Goal: Task Accomplishment & Management: Use online tool/utility

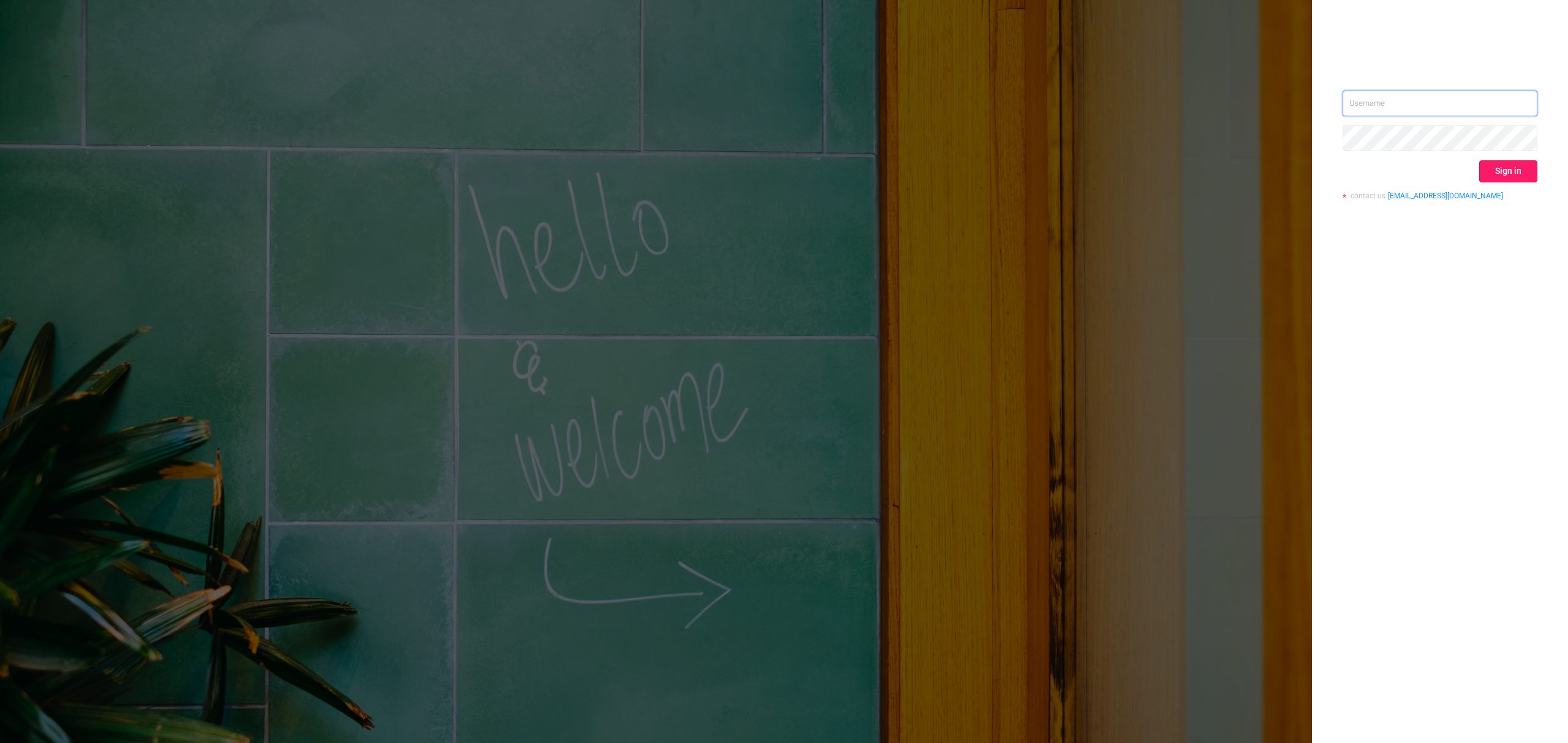
type input "[PERSON_NAME][EMAIL_ADDRESS][DOMAIN_NAME]"
click at [1532, 172] on button "Sign in" at bounding box center [1508, 171] width 58 height 22
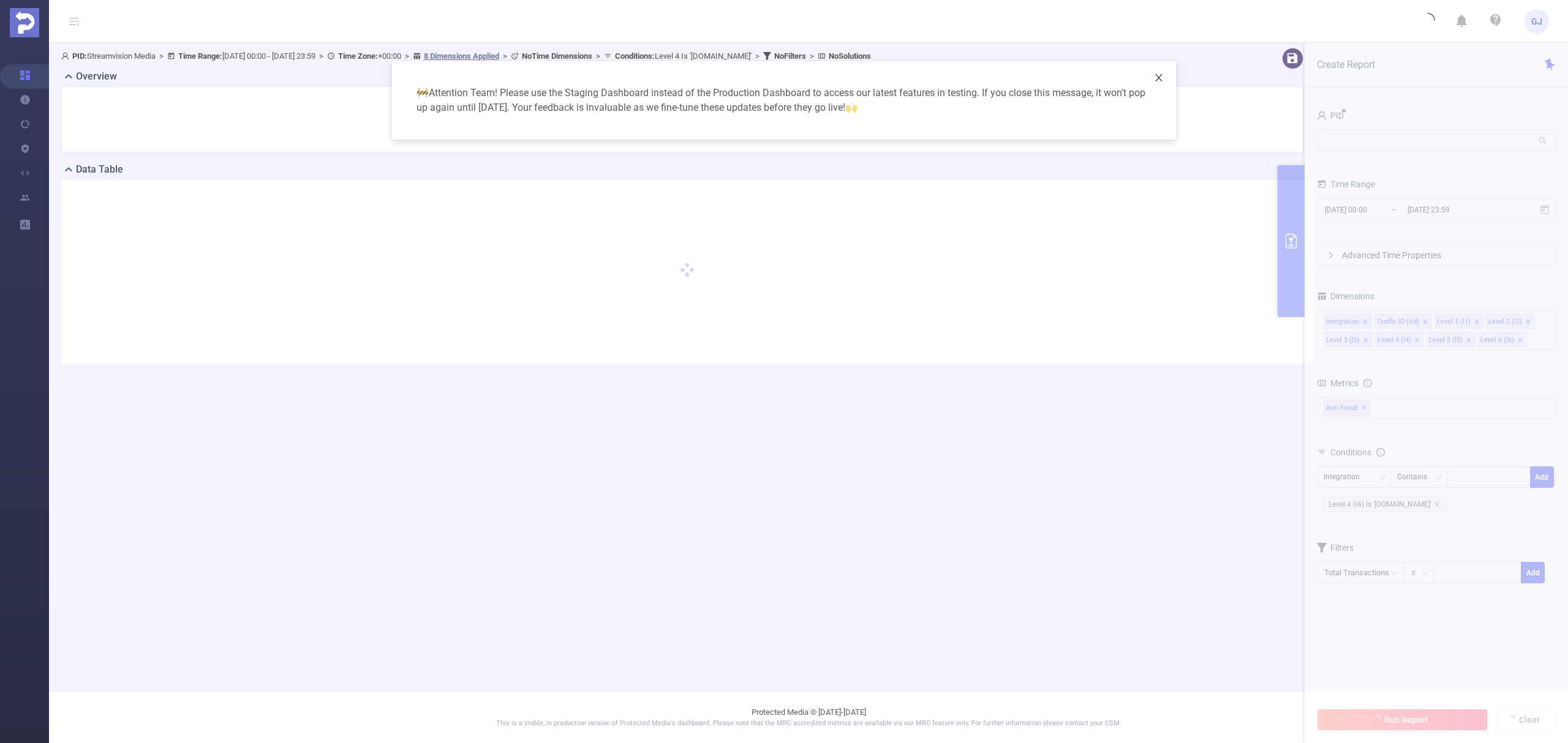
click at [1162, 79] on icon "icon: close" at bounding box center [1158, 78] width 10 height 10
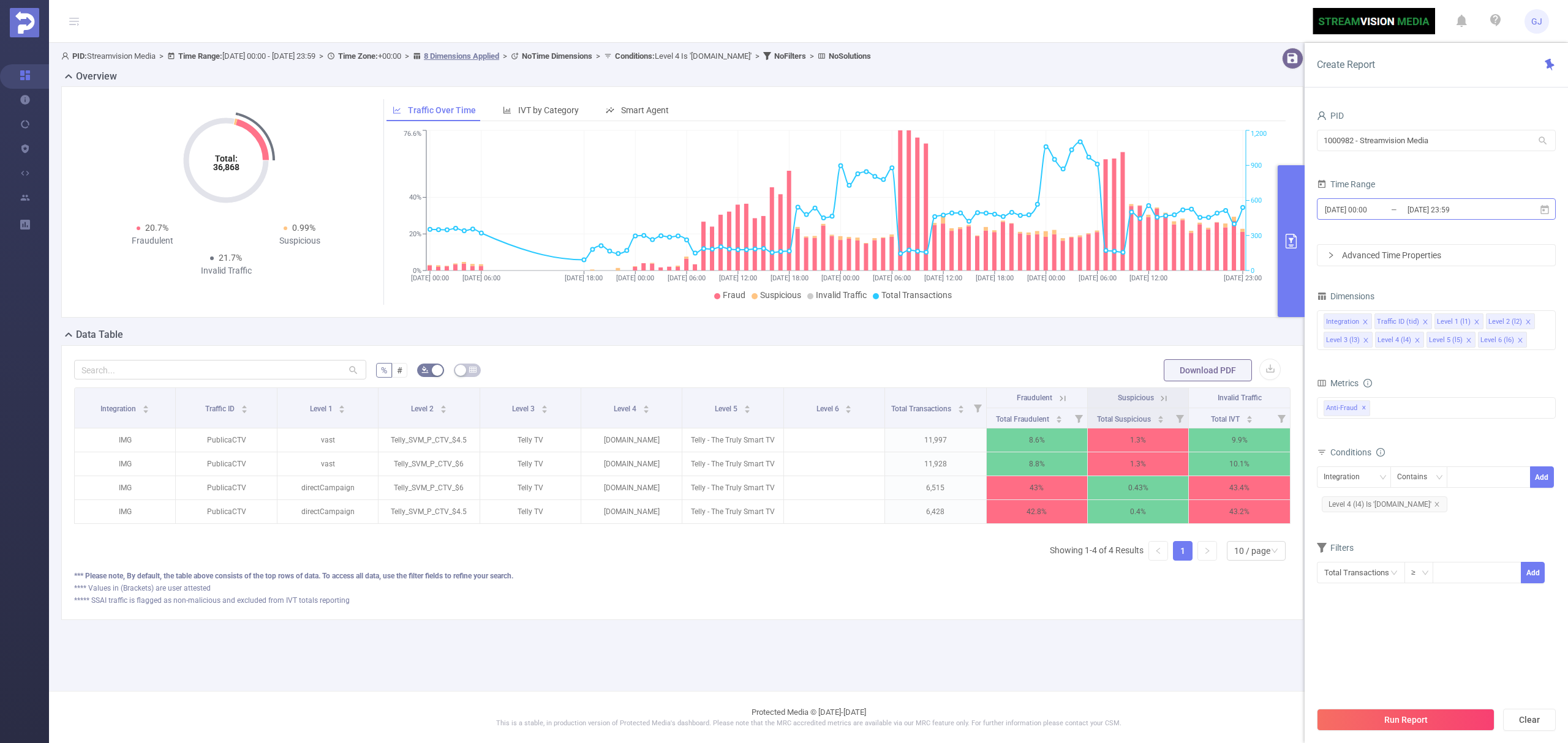
click at [1434, 211] on input "[DATE] 23:59" at bounding box center [1455, 210] width 100 height 17
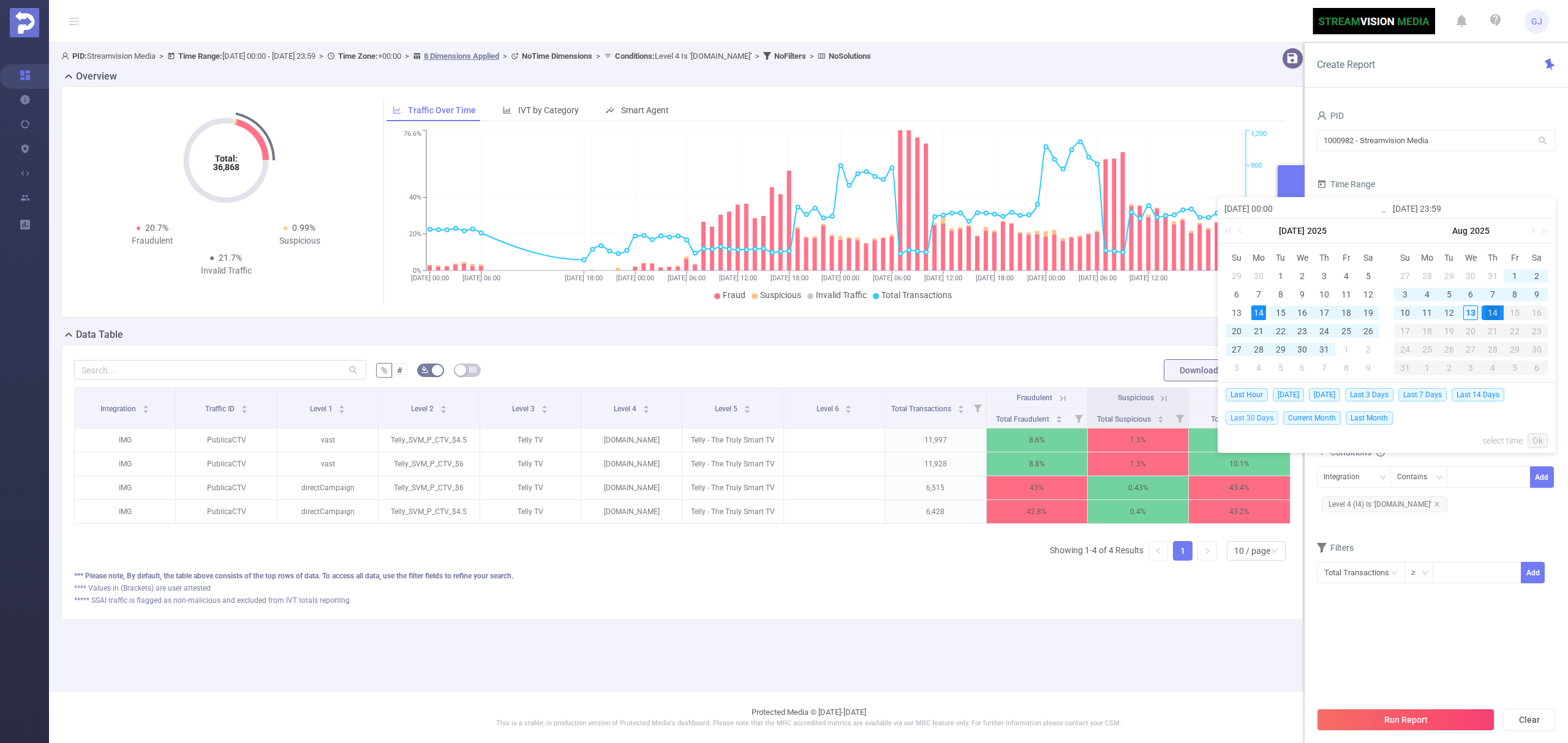
click at [1264, 422] on span "Last 30 Days" at bounding box center [1252, 418] width 53 height 13
type input "2025-07-14 00:00"
type input "2025-08-13 23:59"
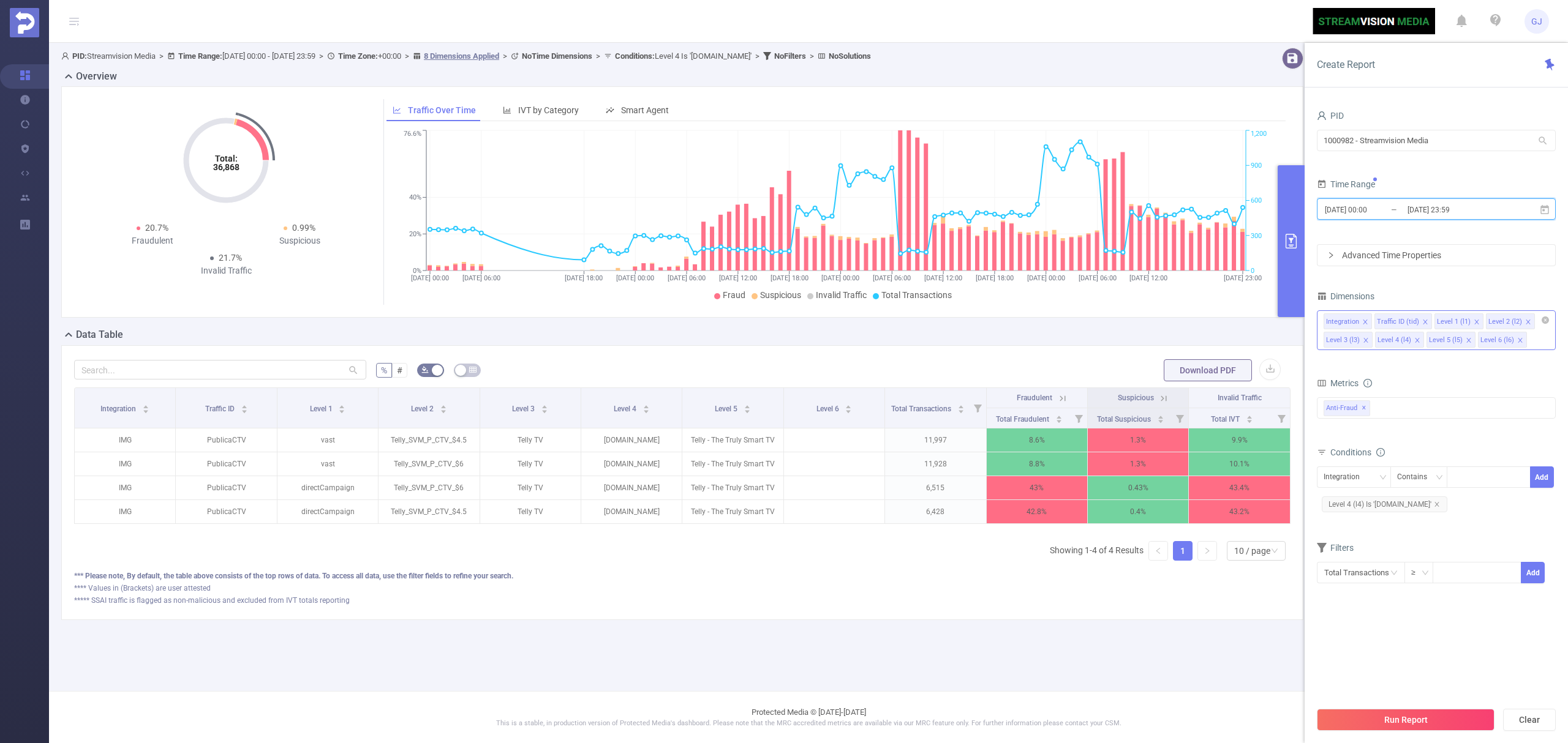
click at [1518, 339] on icon "icon: close" at bounding box center [1520, 340] width 6 height 6
click at [1431, 406] on div "Anti-Fraud ✕" at bounding box center [1436, 408] width 239 height 21
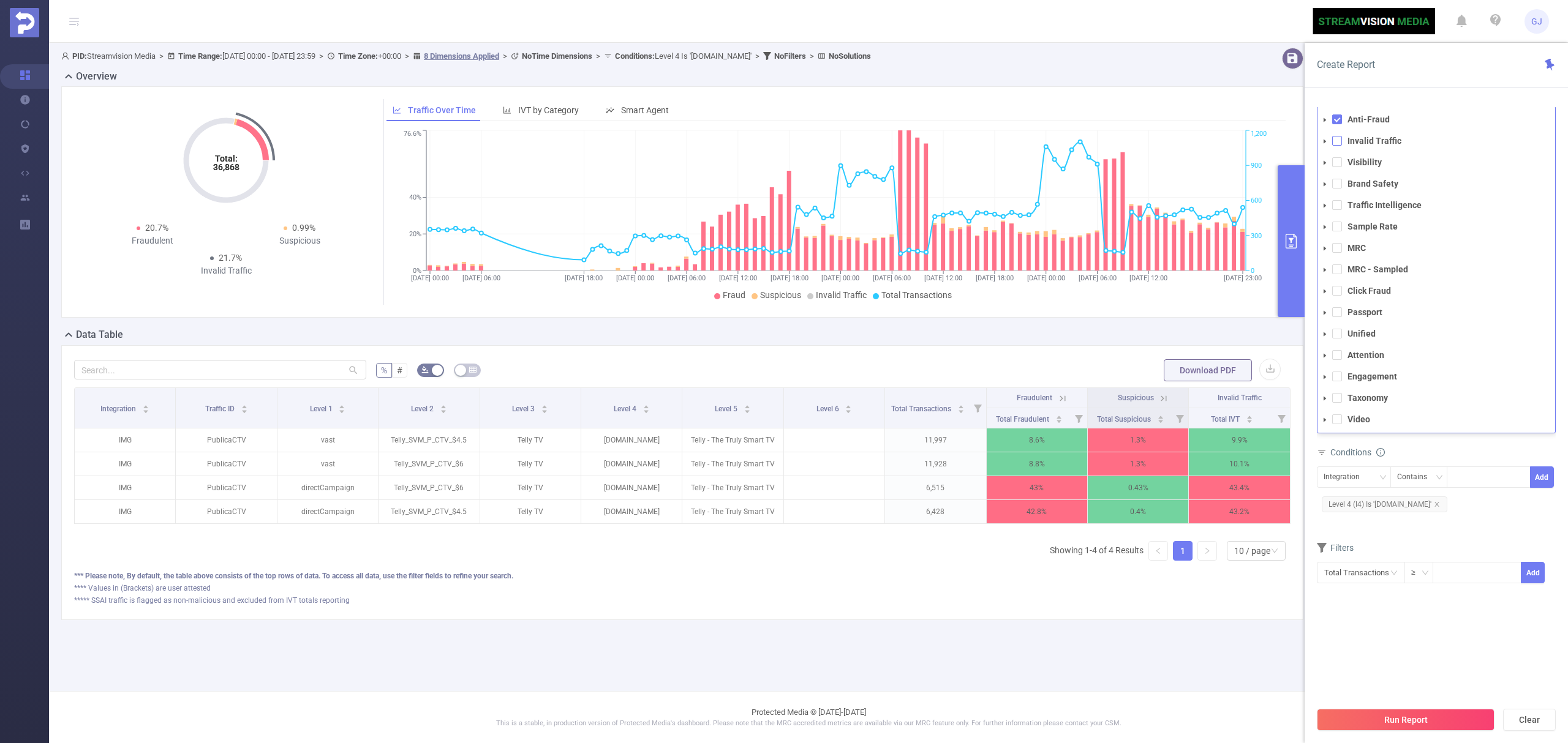
click at [1336, 145] on span at bounding box center [1336, 140] width 10 height 10
click at [1335, 123] on span at bounding box center [1336, 119] width 10 height 10
click at [1338, 123] on span at bounding box center [1336, 119] width 10 height 10
click at [1340, 167] on span at bounding box center [1336, 162] width 10 height 10
click at [1365, 720] on button "Run Report" at bounding box center [1405, 720] width 177 height 22
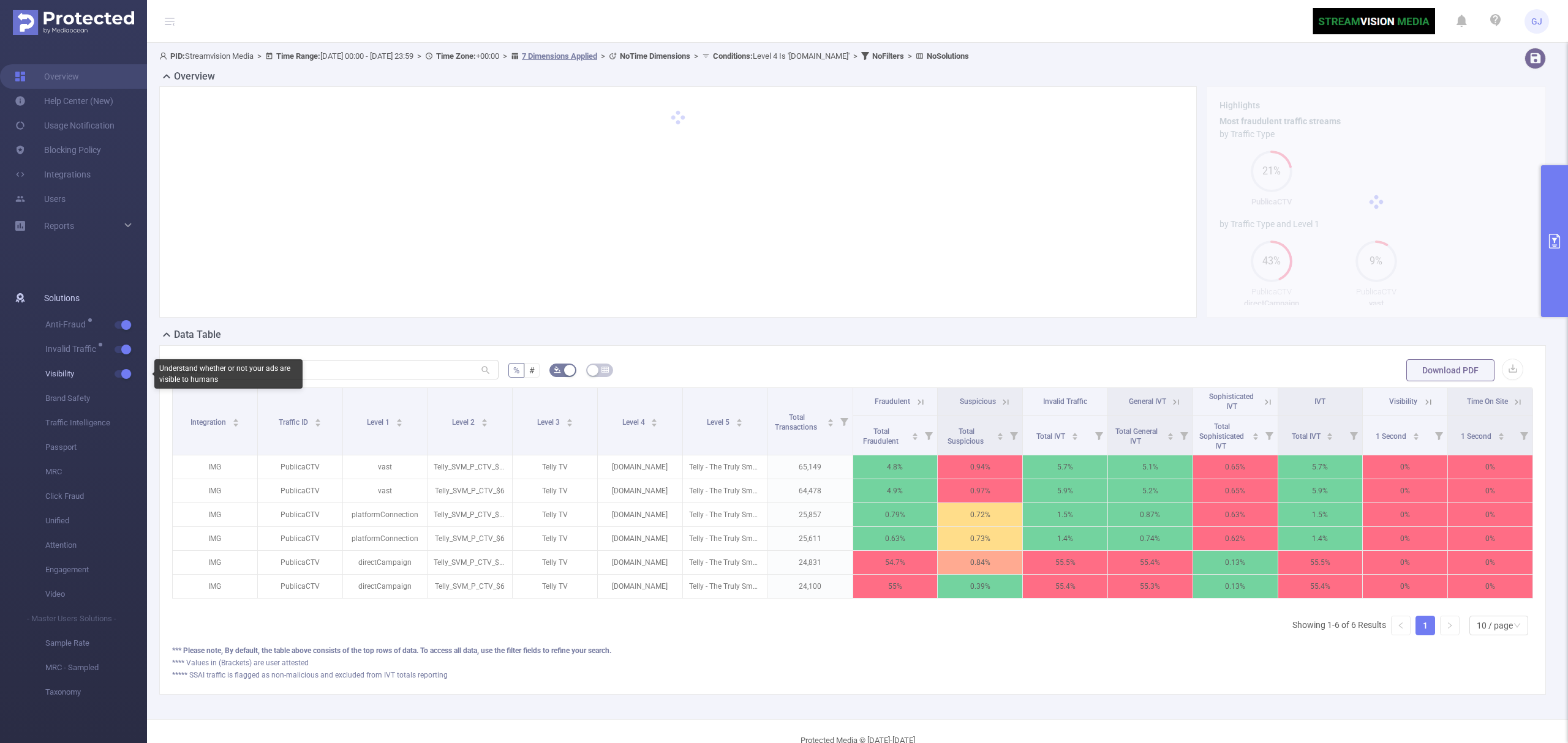
click at [120, 371] on span "button" at bounding box center [125, 374] width 16 height 6
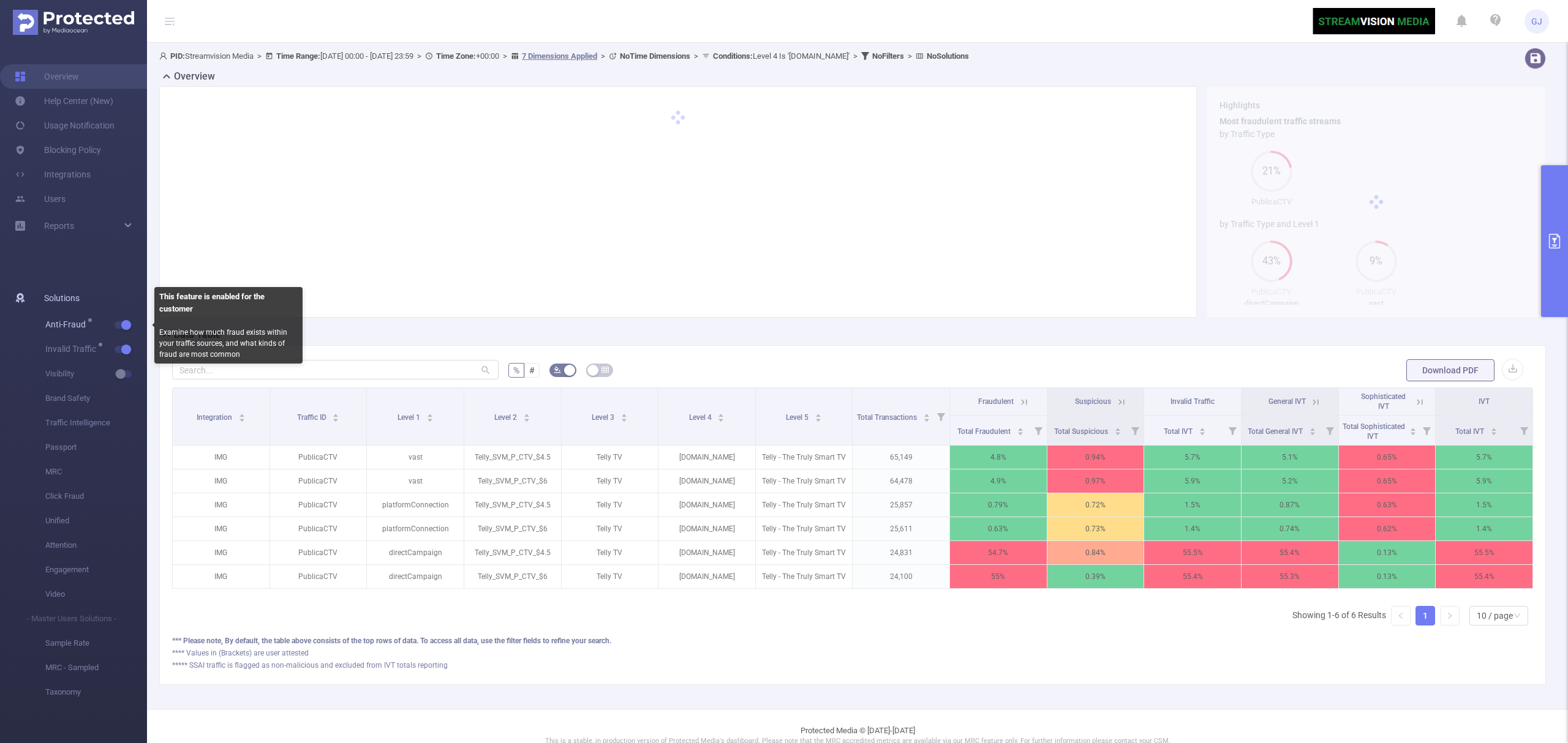
click at [125, 324] on button "button" at bounding box center [123, 325] width 17 height 7
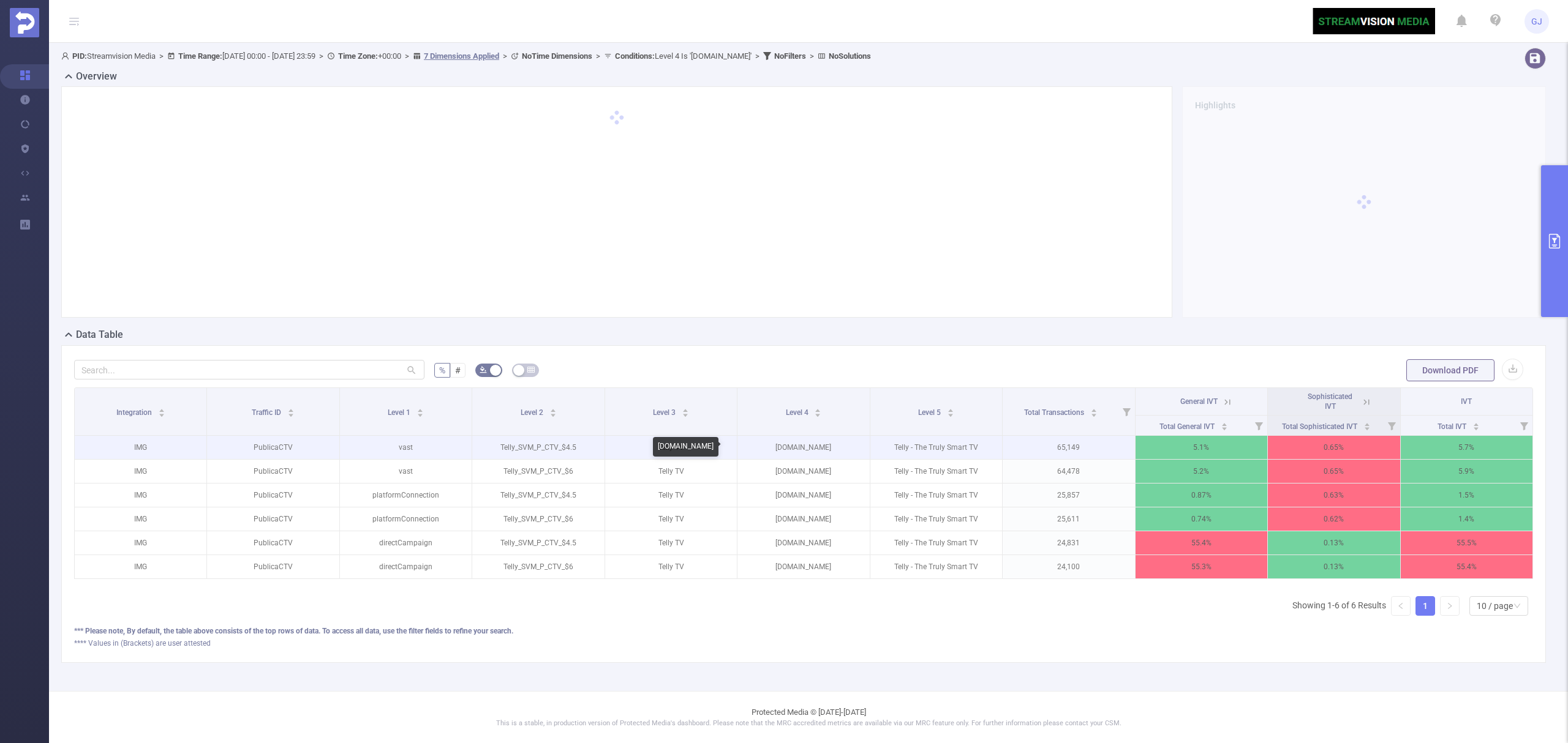
click at [814, 447] on p "com.teevee.mobile" at bounding box center [802, 448] width 131 height 23
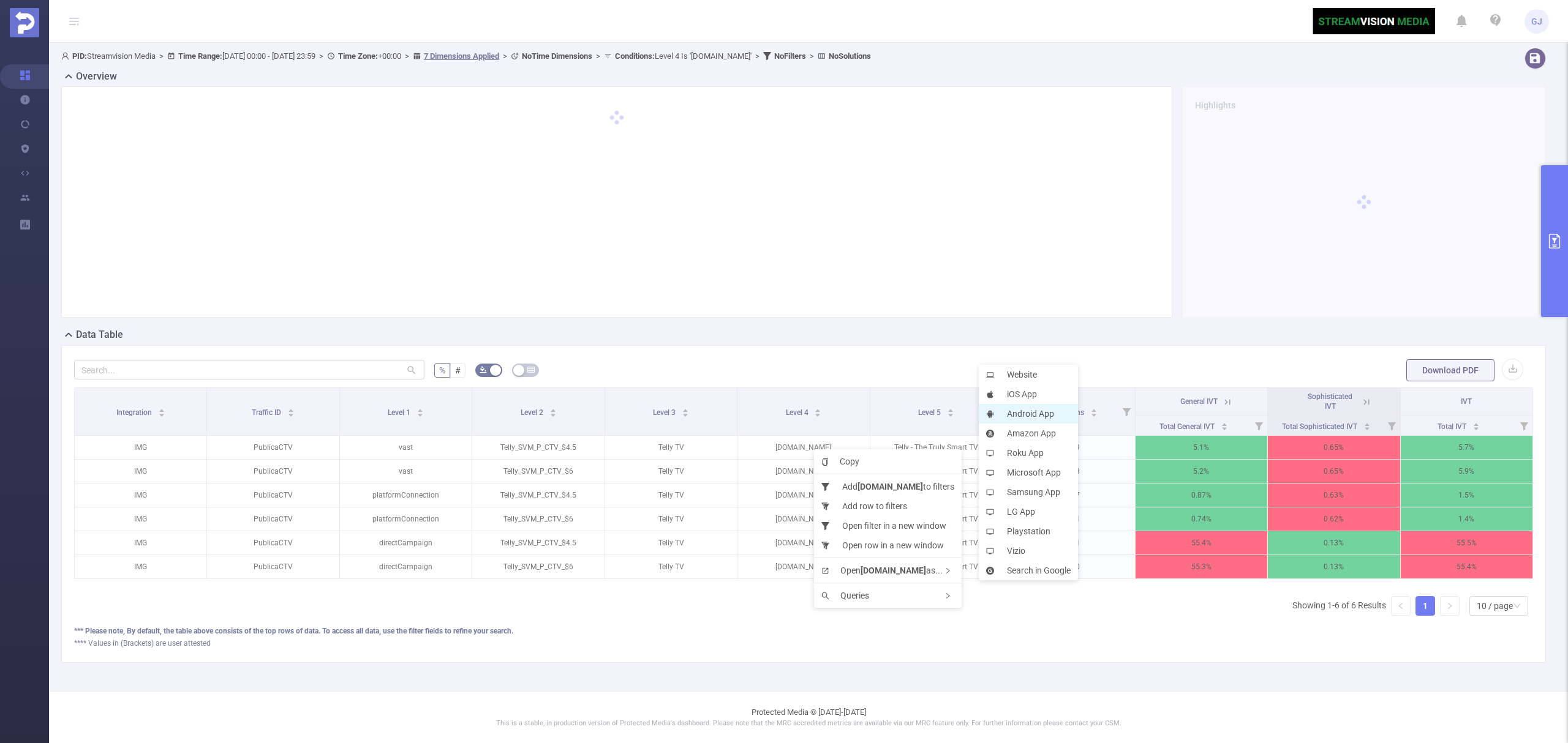
click at [1037, 414] on li "Android App" at bounding box center [1028, 414] width 100 height 19
